Goal: Task Accomplishment & Management: Manage account settings

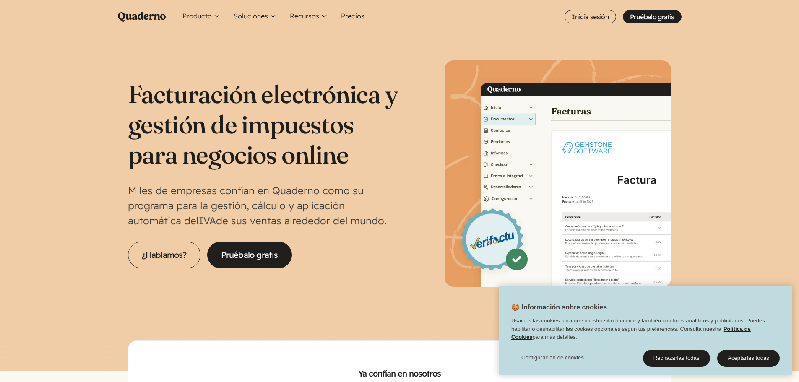
click at [589, 10] on ul "Producto Conoce la plataforma Quaderno World icon Registro Conoce dónde y cuánd…" at bounding box center [430, 17] width 503 height 34
click at [584, 12] on link "Inicia sesión" at bounding box center [591, 16] width 52 height 13
click at [593, 12] on link "Inicia sesión" at bounding box center [591, 16] width 52 height 13
click at [592, 14] on link "Inicia sesión" at bounding box center [591, 16] width 52 height 13
click at [743, 358] on button "Aceptarlas todas" at bounding box center [749, 359] width 63 height 18
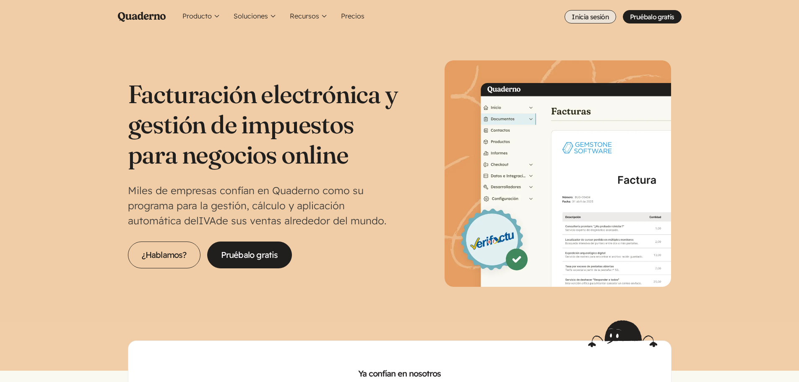
click at [589, 15] on link "Inicia sesión" at bounding box center [591, 16] width 52 height 13
click at [602, 17] on link "Inicia sesión" at bounding box center [591, 16] width 52 height 13
